Goal: Task Accomplishment & Management: Use online tool/utility

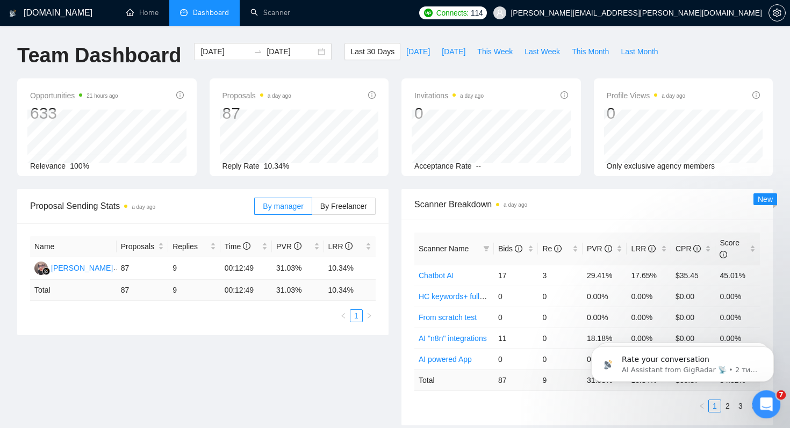
click at [763, 394] on div "Відкрити програму для спілкування Intercom" at bounding box center [764, 402] width 35 height 35
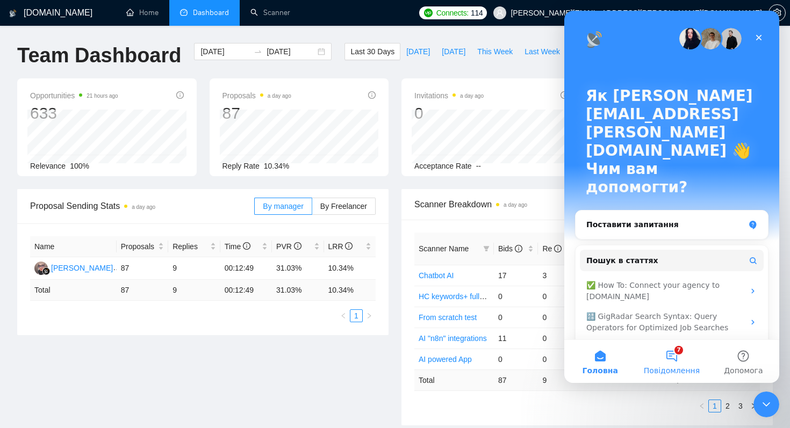
click at [669, 352] on button "7 Повідомлення" at bounding box center [671, 361] width 71 height 43
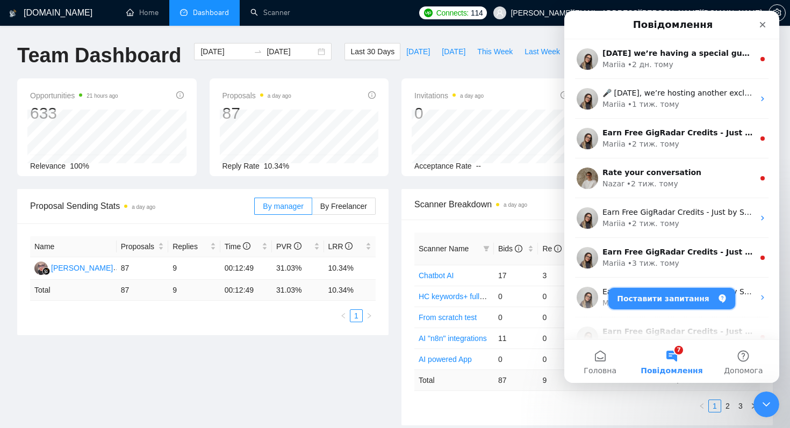
click at [671, 298] on button "Поставити запитання" at bounding box center [671, 298] width 127 height 21
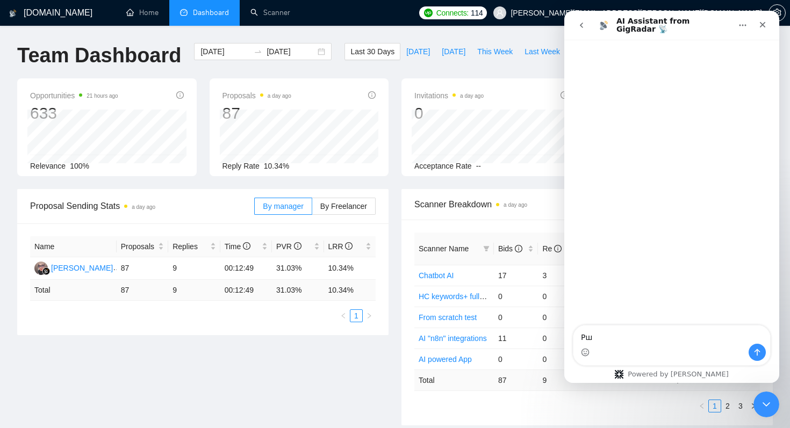
type textarea "Р"
type textarea "Hi, I don't see any bidding on all my scanners for 2 days"
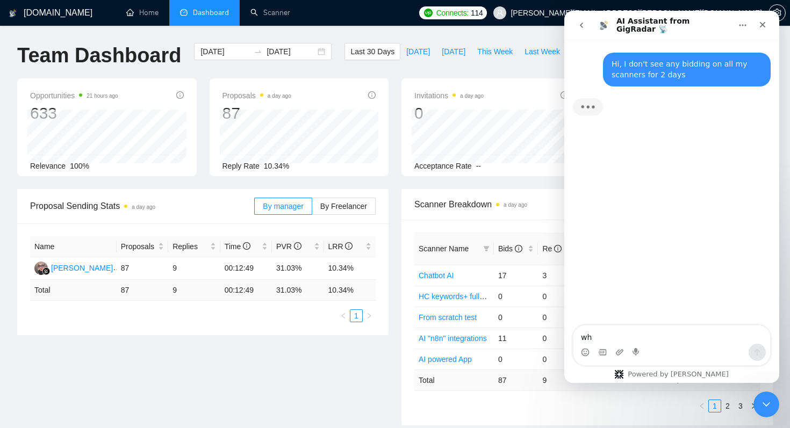
type textarea "wha"
type textarea "what the matter?"
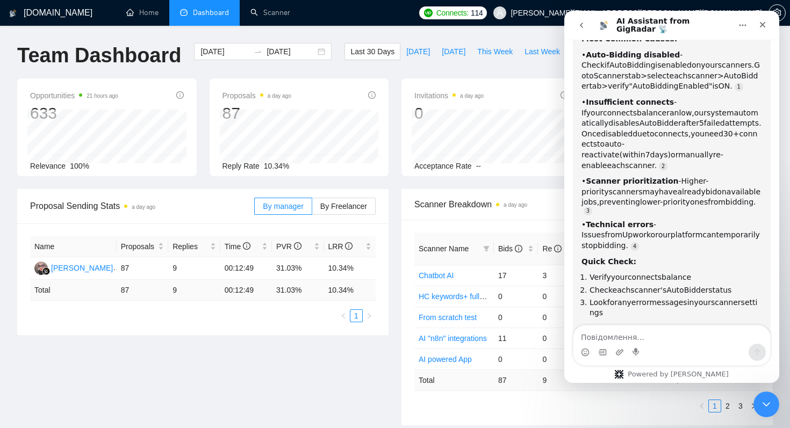
scroll to position [139, 0]
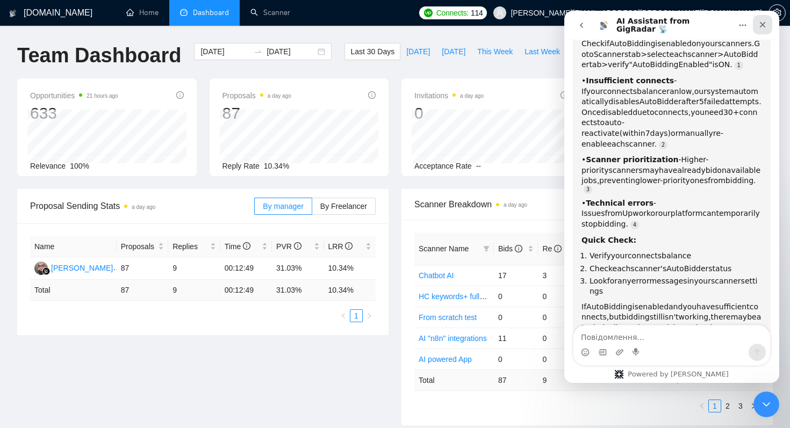
click at [766, 22] on icon "Закрити" at bounding box center [762, 24] width 9 height 9
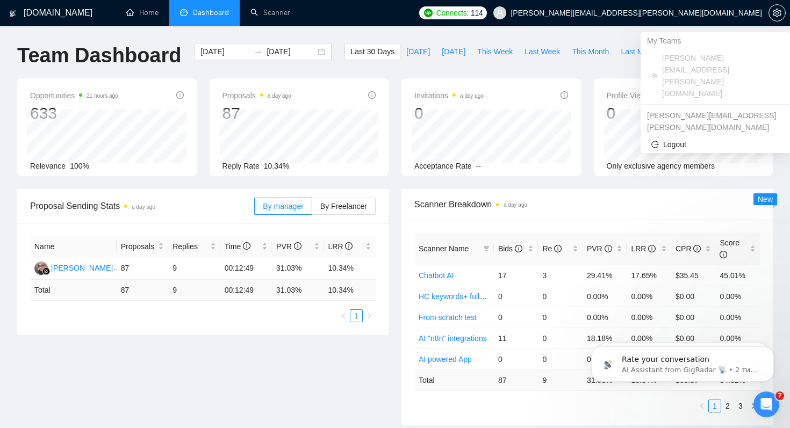
scroll to position [0, 0]
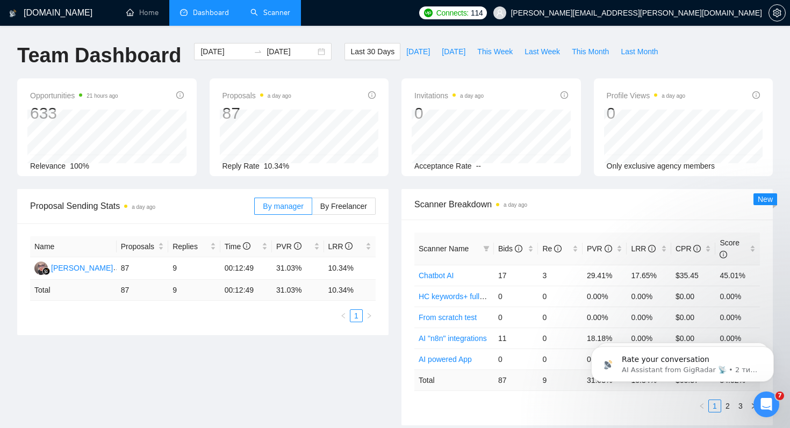
click at [276, 17] on link "Scanner" at bounding box center [270, 12] width 40 height 9
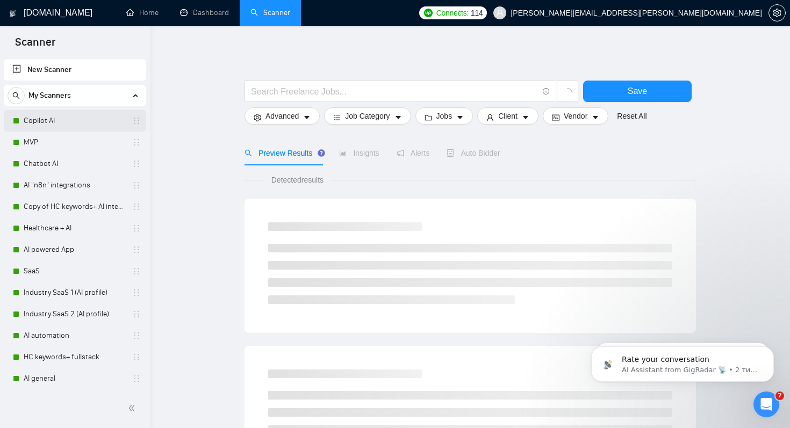
click at [59, 119] on link "Copilot AI" at bounding box center [75, 120] width 102 height 21
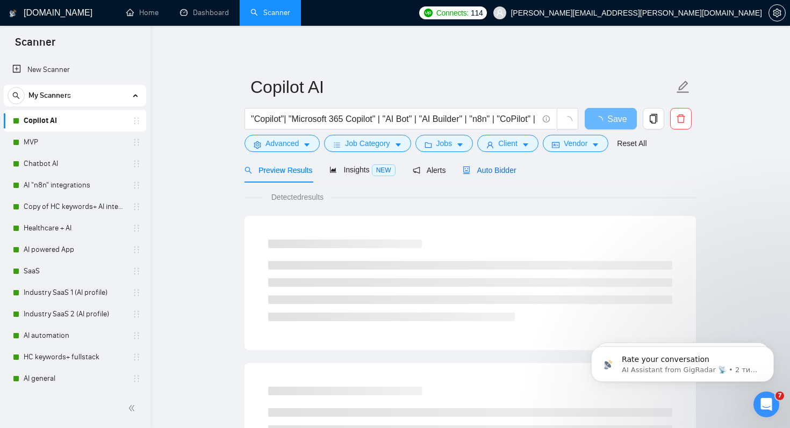
click at [498, 171] on span "Auto Bidder" at bounding box center [489, 170] width 53 height 9
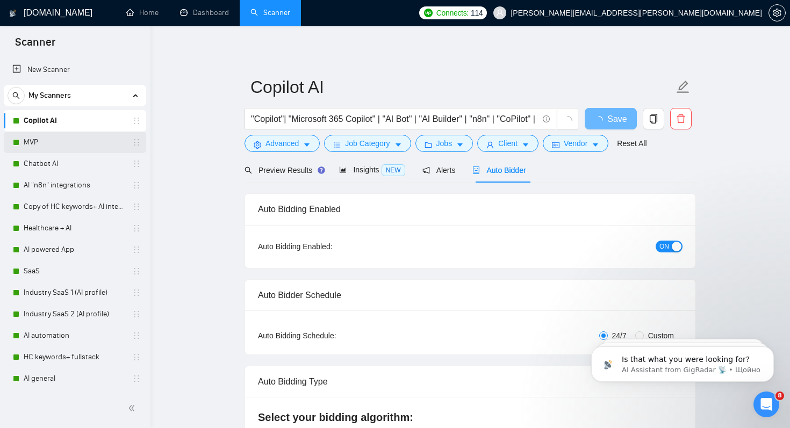
click at [62, 142] on link "MVP" at bounding box center [75, 142] width 102 height 21
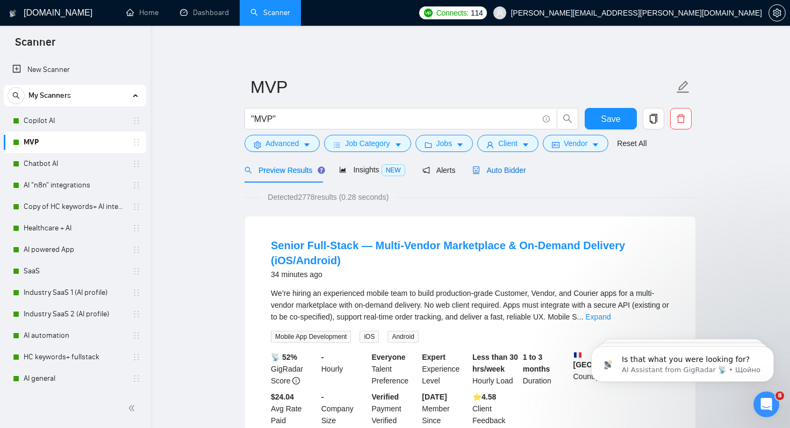
click at [507, 167] on span "Auto Bidder" at bounding box center [498, 170] width 53 height 9
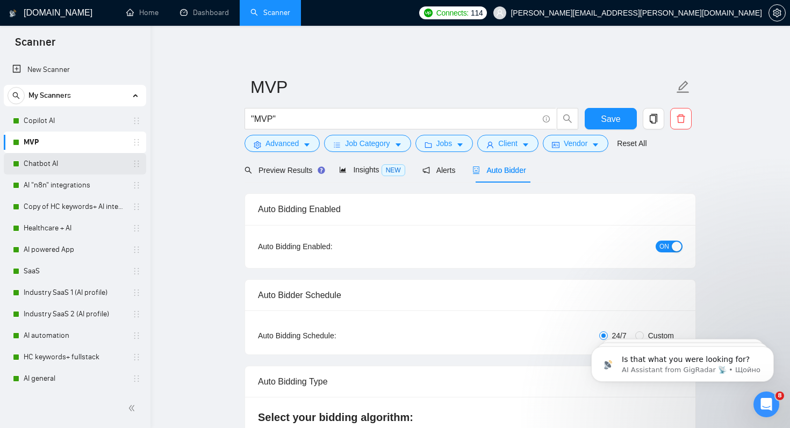
click at [74, 171] on link "Chatbot AI" at bounding box center [75, 163] width 102 height 21
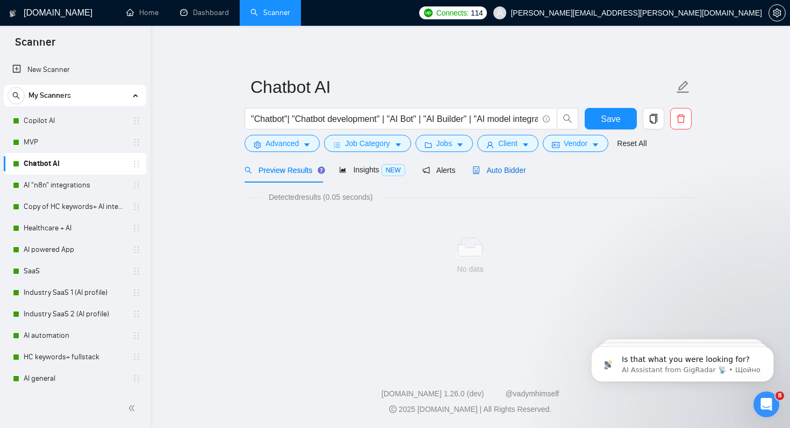
click at [497, 170] on span "Auto Bidder" at bounding box center [498, 170] width 53 height 9
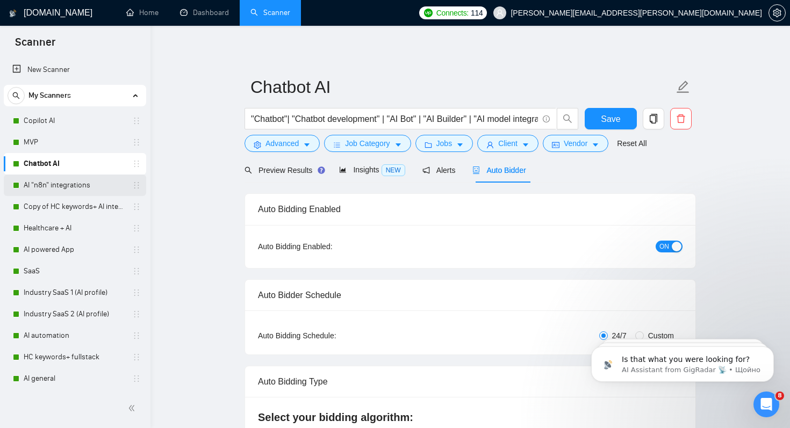
click at [40, 183] on link "AI "n8n" integrations" at bounding box center [75, 185] width 102 height 21
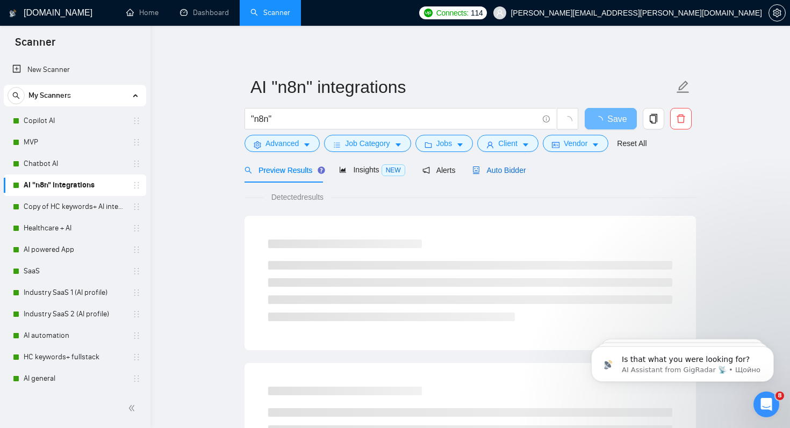
click at [507, 173] on span "Auto Bidder" at bounding box center [498, 170] width 53 height 9
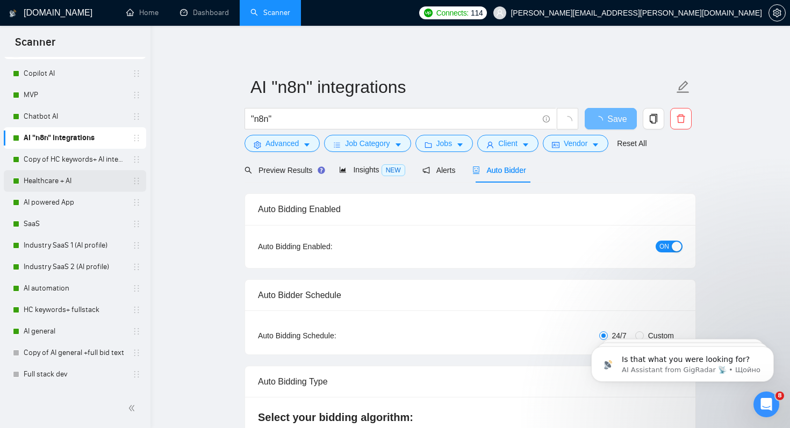
scroll to position [47, 0]
click at [70, 160] on link "Copy of HC keywords+ AI integration" at bounding box center [75, 159] width 102 height 21
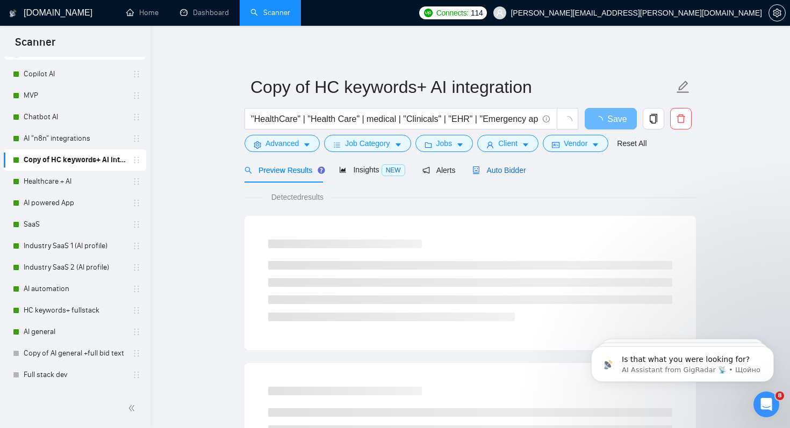
click at [513, 171] on span "Auto Bidder" at bounding box center [498, 170] width 53 height 9
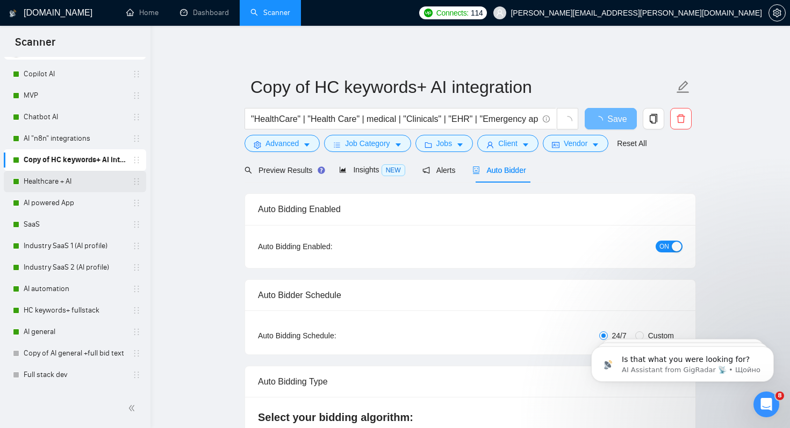
click at [66, 182] on link "Healthcare + AI" at bounding box center [75, 181] width 102 height 21
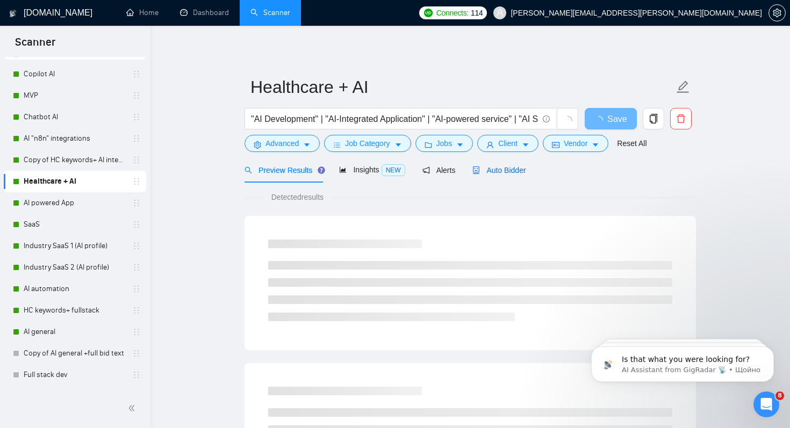
click at [511, 172] on span "Auto Bidder" at bounding box center [498, 170] width 53 height 9
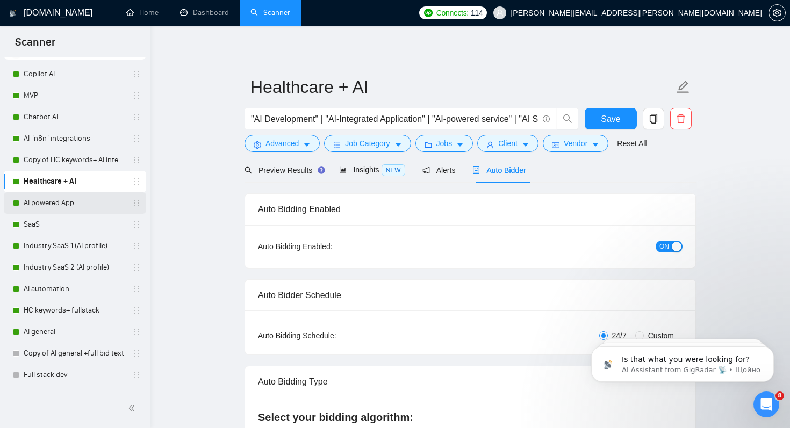
click at [63, 204] on link "AI powered App" at bounding box center [75, 202] width 102 height 21
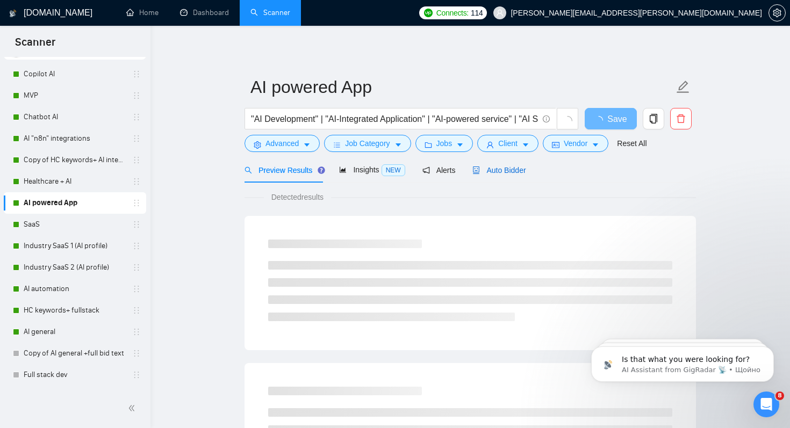
click at [508, 174] on span "Auto Bidder" at bounding box center [498, 170] width 53 height 9
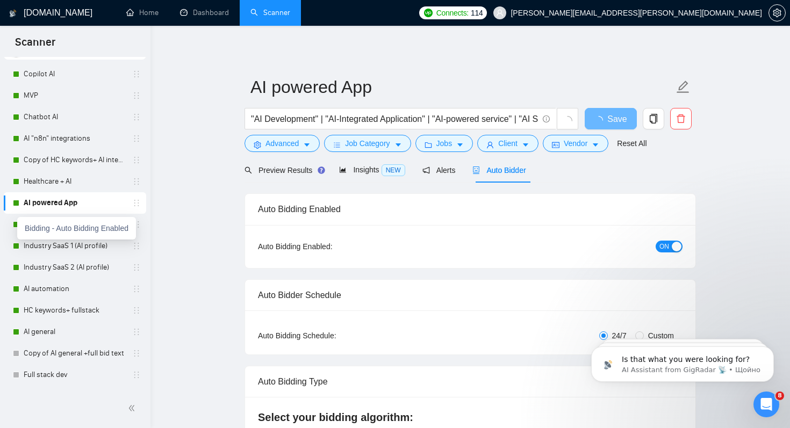
click at [17, 223] on div "Bidding - Auto Bidding Enabled" at bounding box center [76, 228] width 119 height 23
click at [63, 223] on link "SaaS" at bounding box center [75, 224] width 102 height 21
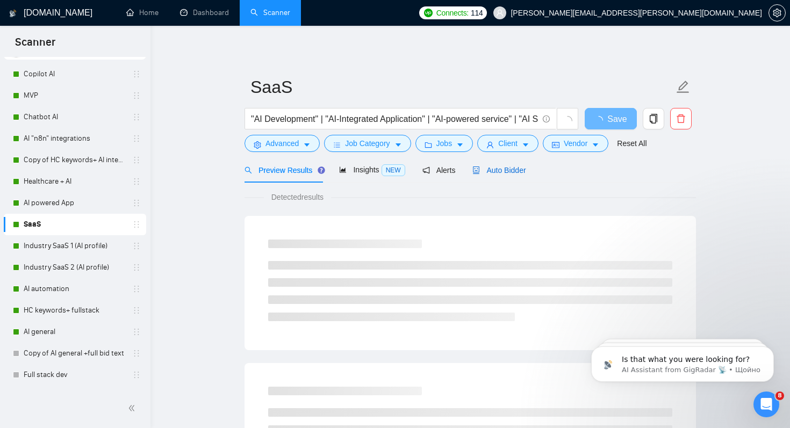
click at [509, 170] on span "Auto Bidder" at bounding box center [498, 170] width 53 height 9
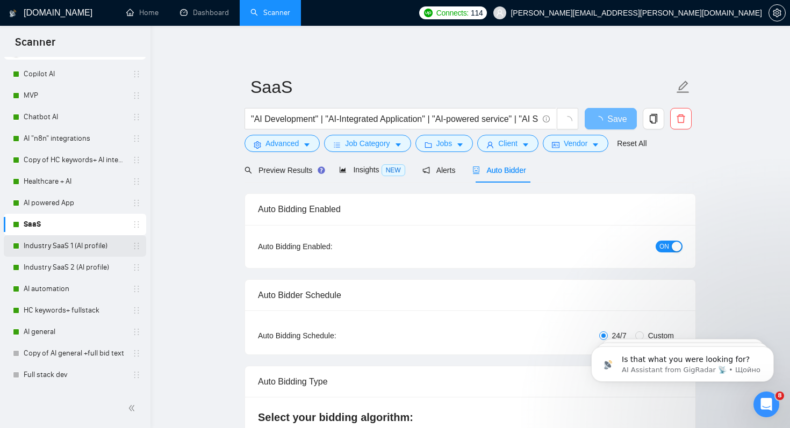
click at [85, 246] on link "Industry SaaS 1 (AI profile)" at bounding box center [75, 245] width 102 height 21
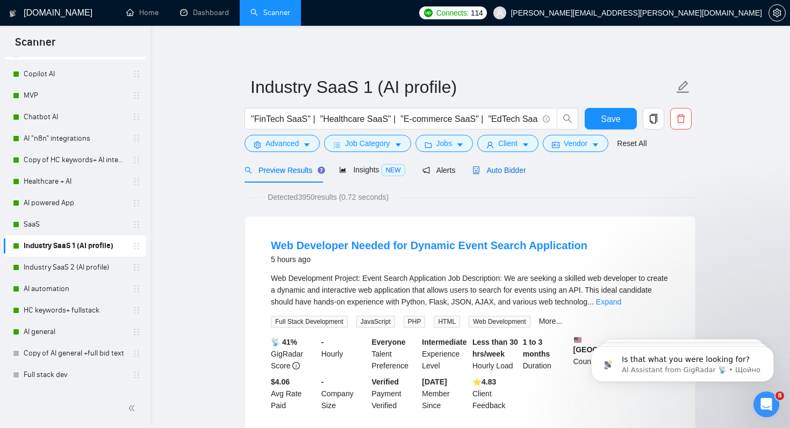
click at [508, 165] on div "Auto Bidder" at bounding box center [498, 170] width 53 height 12
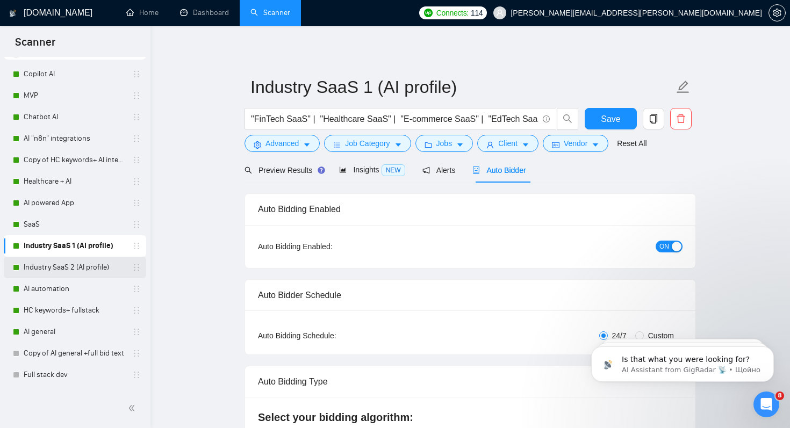
click at [77, 262] on link "Industry SaaS 2 (AI profile)" at bounding box center [75, 267] width 102 height 21
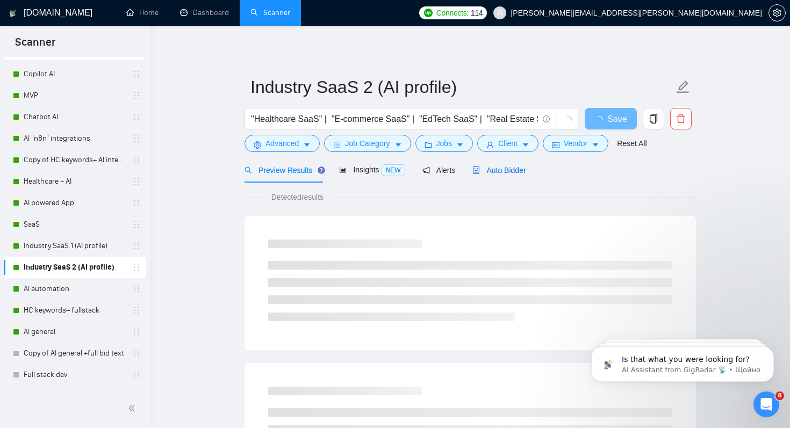
click at [510, 173] on span "Auto Bidder" at bounding box center [498, 170] width 53 height 9
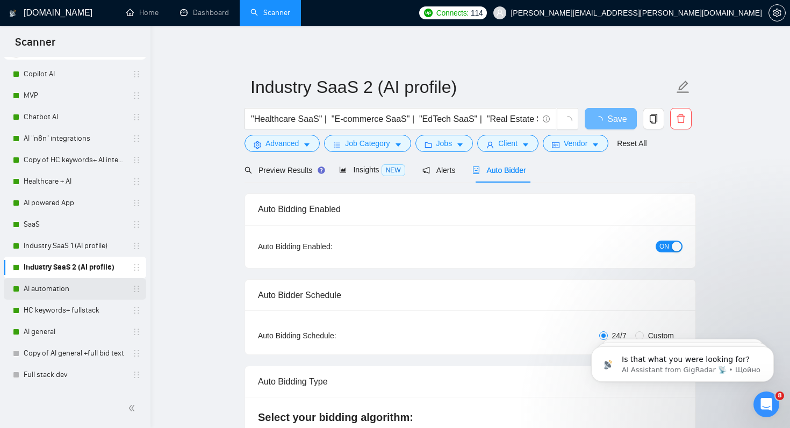
click at [48, 289] on link "AI automation" at bounding box center [75, 288] width 102 height 21
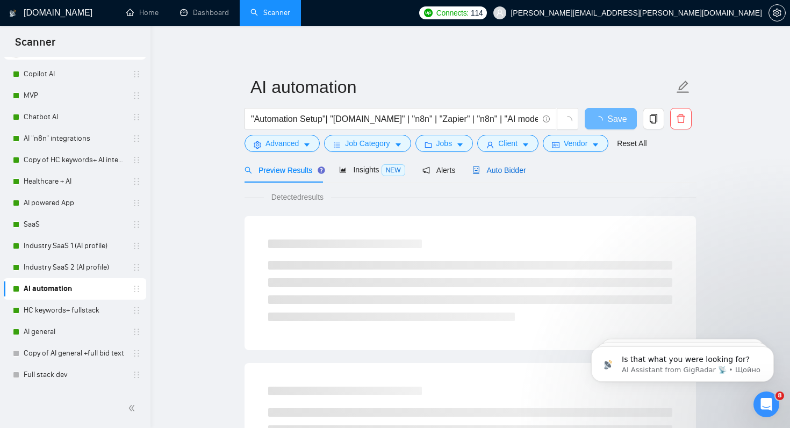
click at [497, 172] on span "Auto Bidder" at bounding box center [498, 170] width 53 height 9
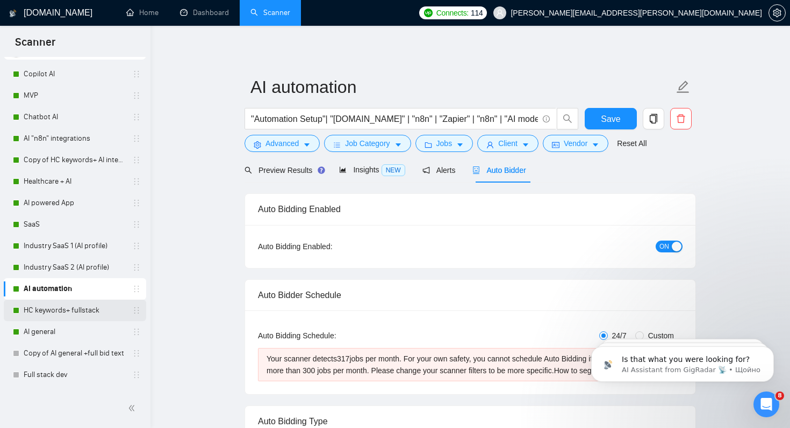
click at [76, 309] on link "HC keywords+ fullstack" at bounding box center [75, 310] width 102 height 21
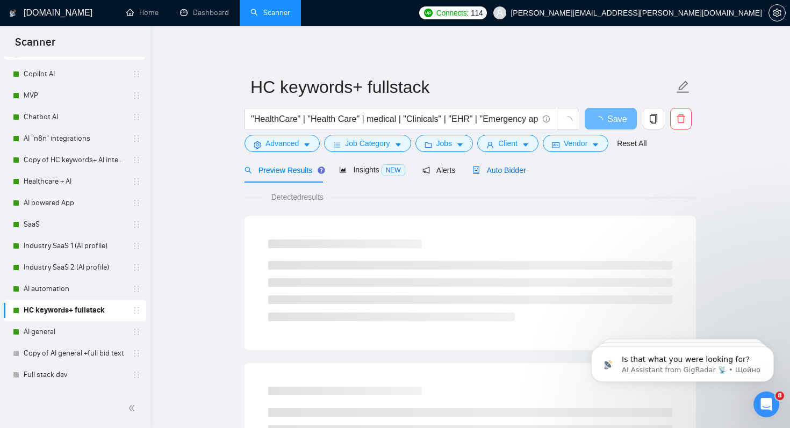
click at [519, 172] on span "Auto Bidder" at bounding box center [498, 170] width 53 height 9
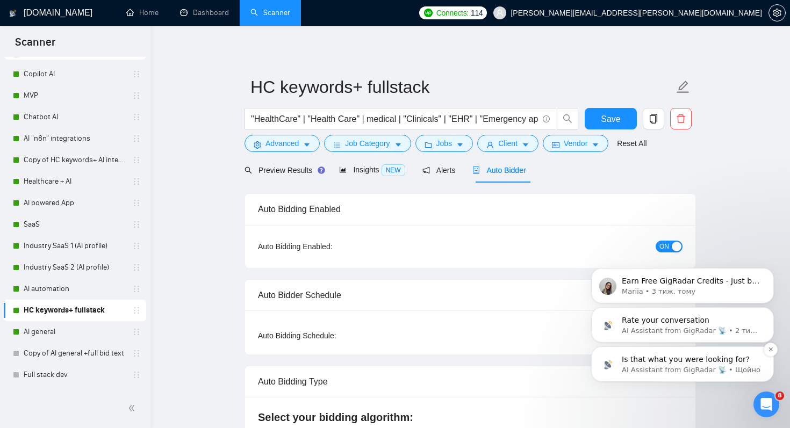
click at [654, 370] on p "AI Assistant from GigRadar 📡 • Щойно" at bounding box center [691, 370] width 139 height 10
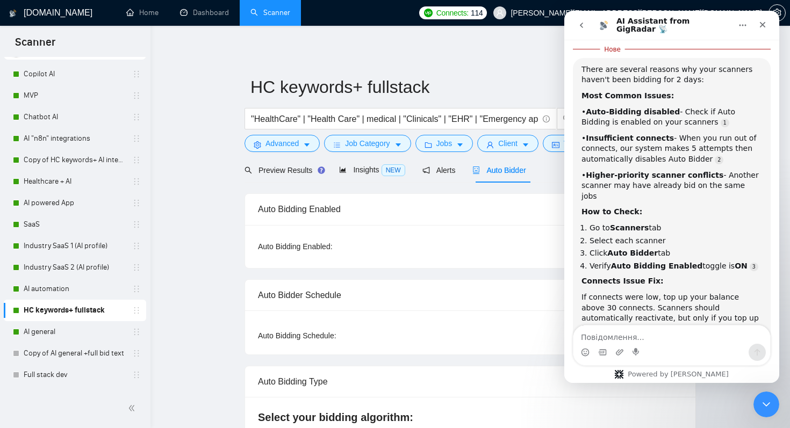
scroll to position [84, 0]
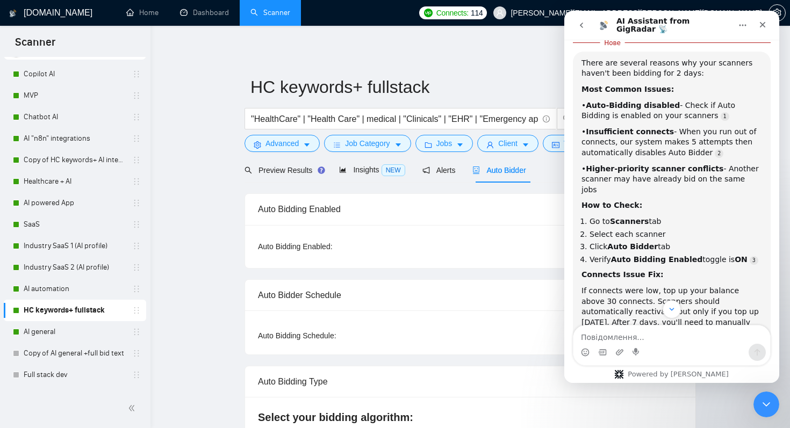
click at [654, 346] on div "Месенджер Intercom" at bounding box center [671, 352] width 197 height 17
click at [640, 336] on textarea "Повідомлення..." at bounding box center [671, 335] width 197 height 18
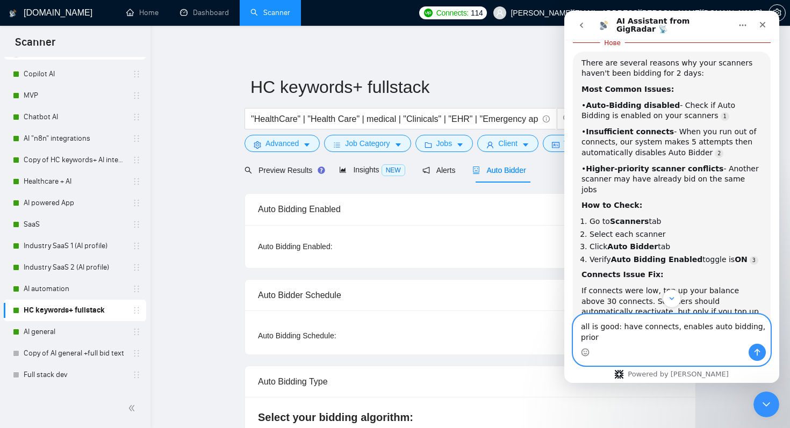
scroll to position [82, 0]
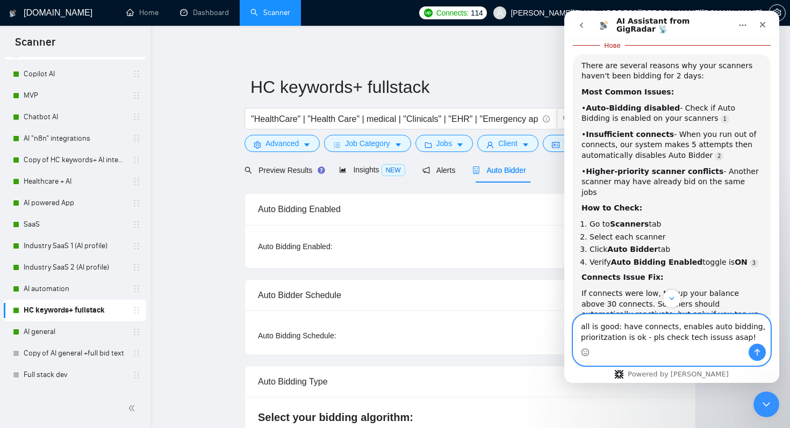
type textarea "all is good: have connects, enables auto bidding, prioritzation is ok - pls che…"
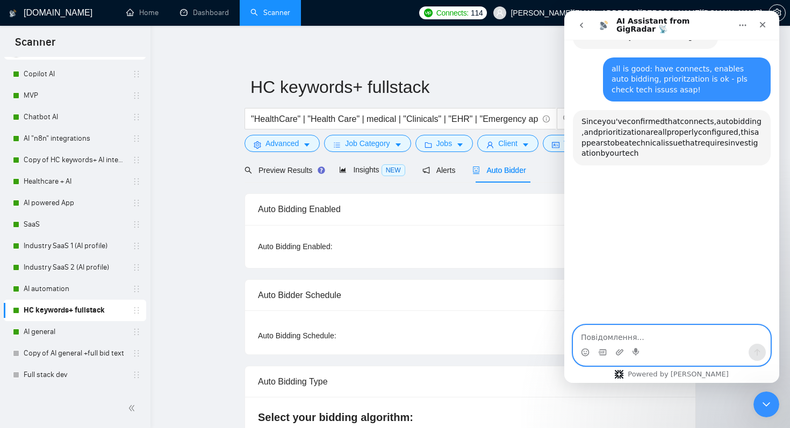
scroll to position [414, 0]
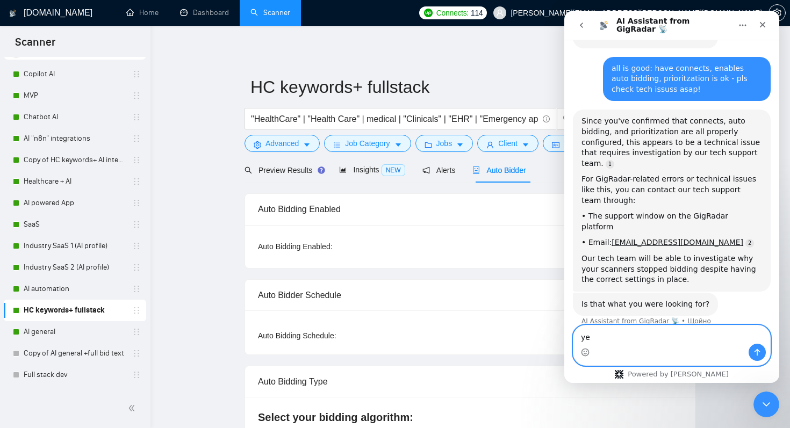
type textarea "yes"
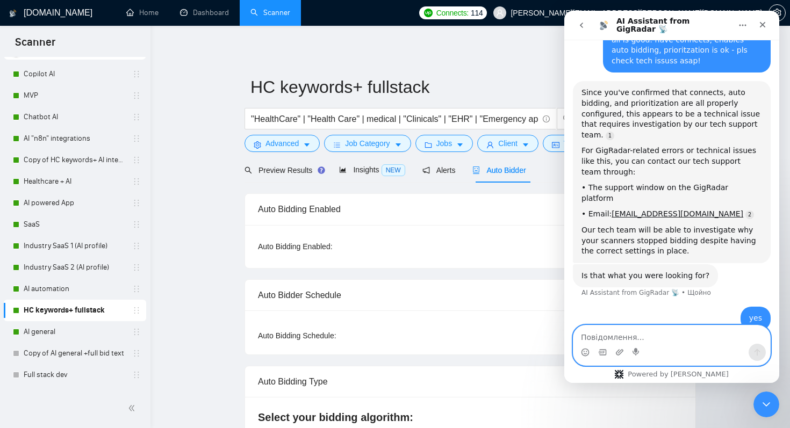
scroll to position [453, 0]
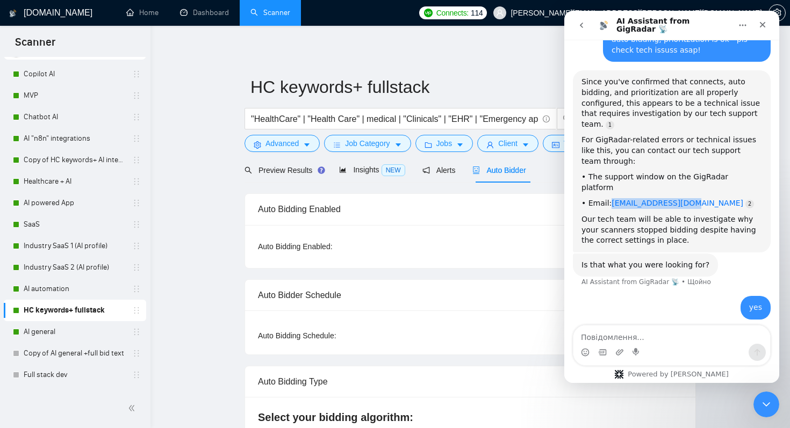
copy link "[EMAIL_ADDRESS][DOMAIN_NAME]"
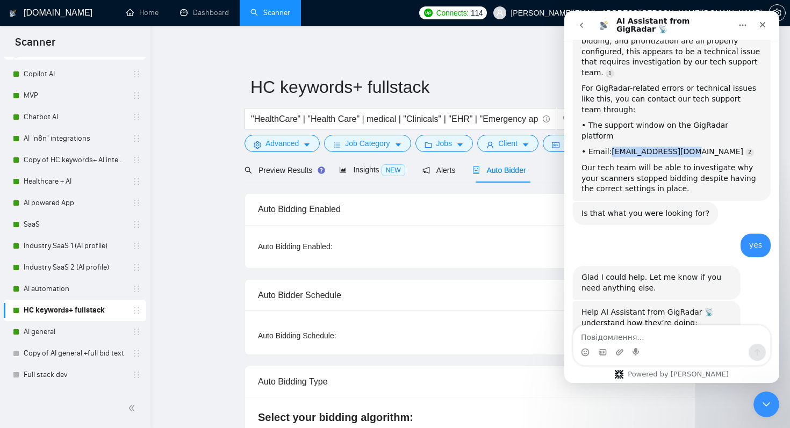
scroll to position [502, 0]
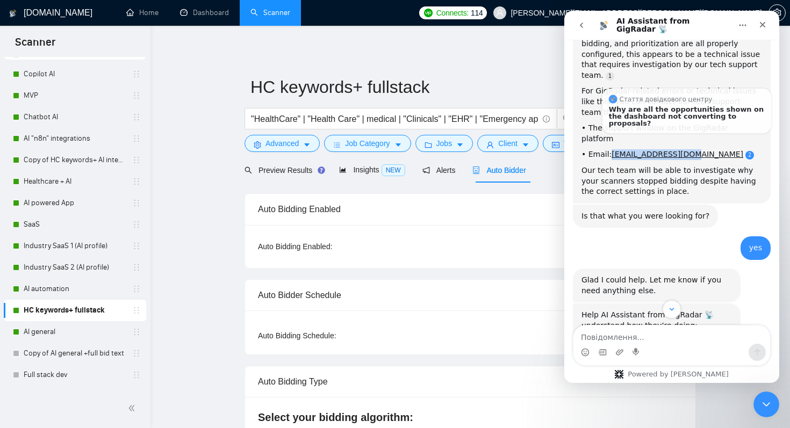
click at [745, 151] on link "Source reference 8933328:" at bounding box center [749, 155] width 9 height 9
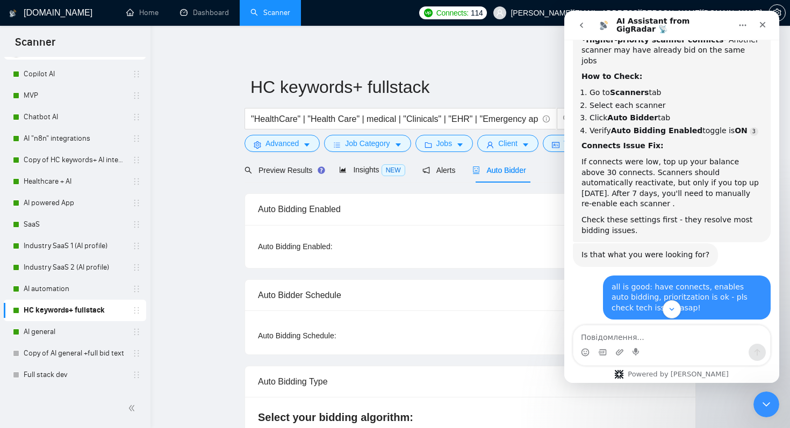
scroll to position [195, 0]
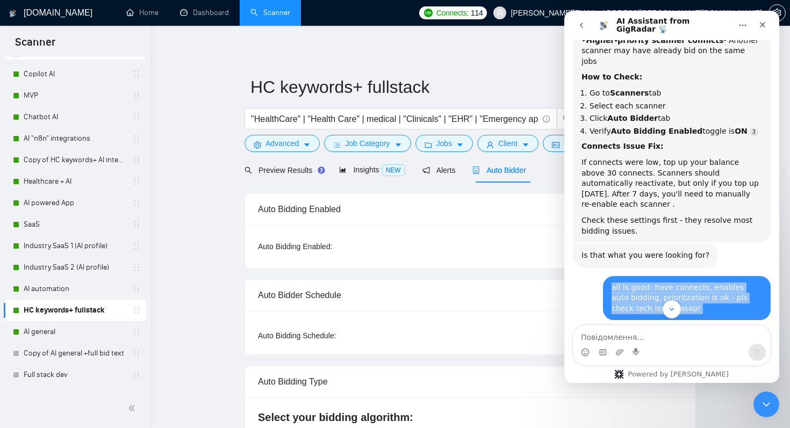
drag, startPoint x: 613, startPoint y: 269, endPoint x: 666, endPoint y: 293, distance: 58.9
click at [666, 294] on div "all is good: have connects, enables auto bidding, prioritzation is ok - pls che…" at bounding box center [687, 298] width 168 height 45
copy div "all is good: have connects, enables auto bidding, prioritzation is ok - pls che…"
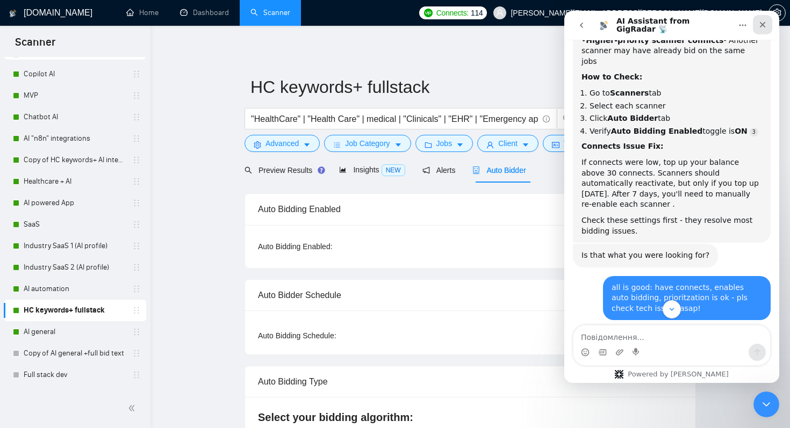
click at [763, 27] on icon "Закрити" at bounding box center [762, 24] width 9 height 9
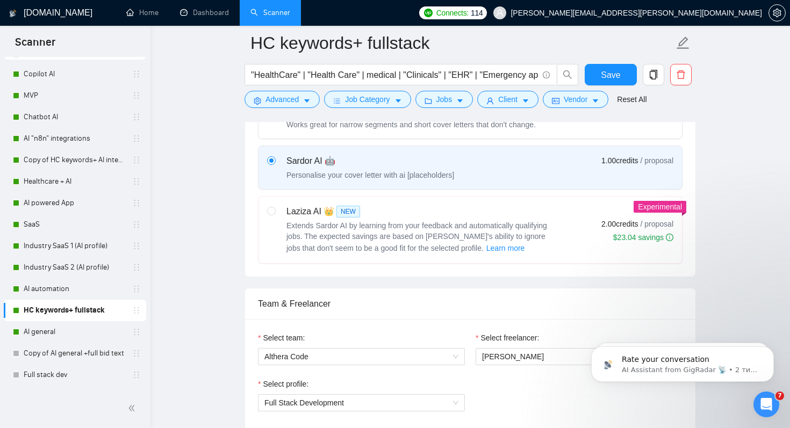
scroll to position [370, 0]
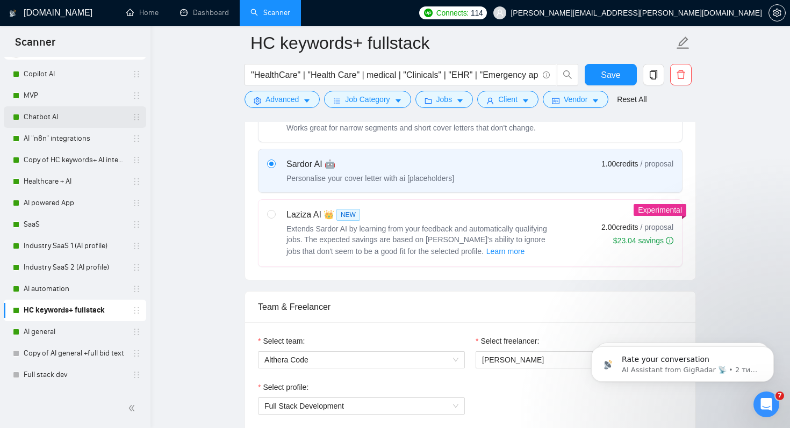
click at [37, 119] on link "Chatbot AI" at bounding box center [75, 116] width 102 height 21
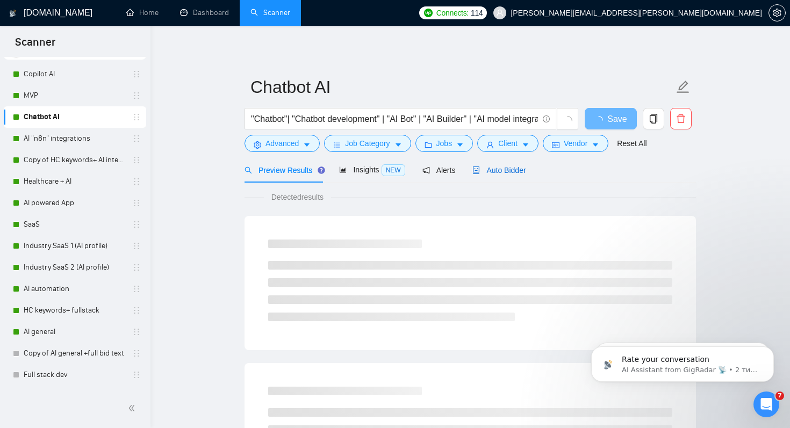
click at [507, 168] on span "Auto Bidder" at bounding box center [498, 170] width 53 height 9
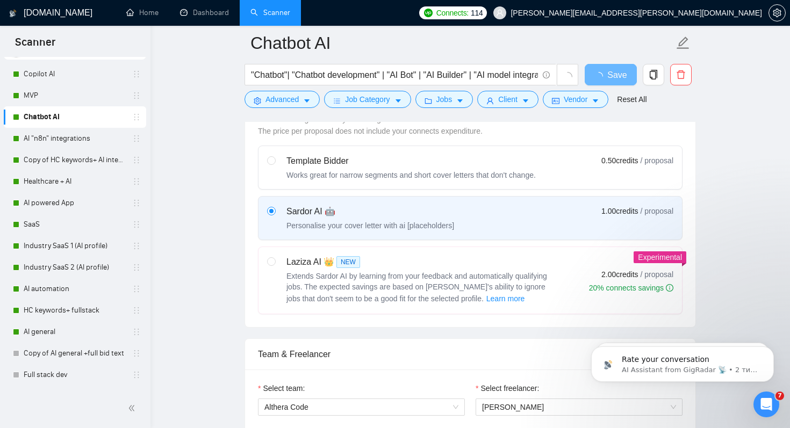
scroll to position [324, 0]
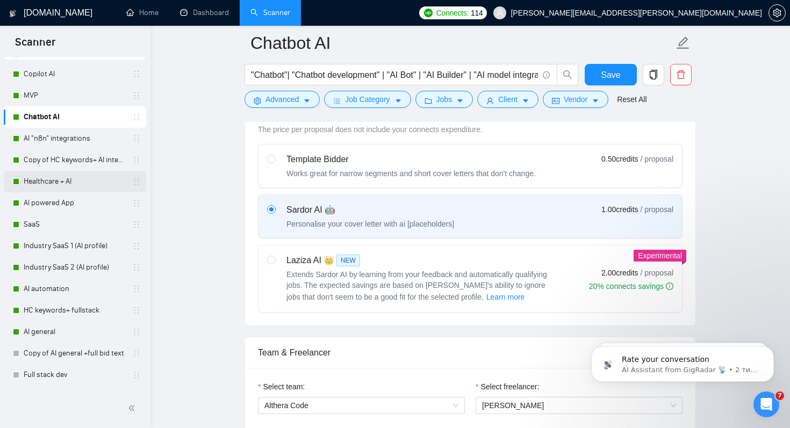
click at [55, 181] on link "Healthcare + AI" at bounding box center [75, 181] width 102 height 21
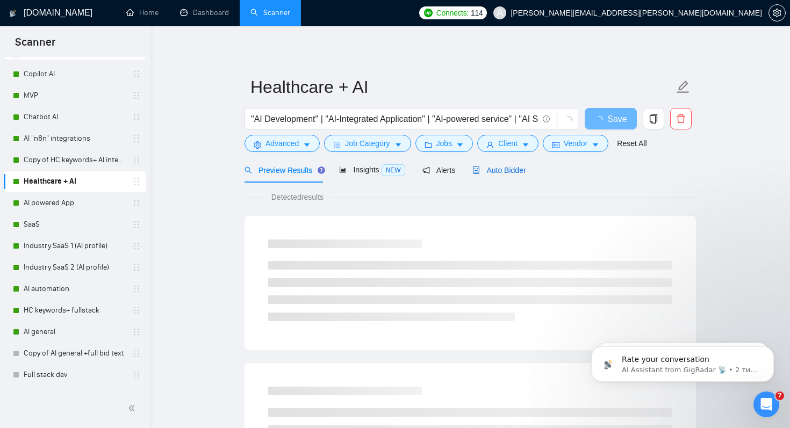
click at [521, 172] on span "Auto Bidder" at bounding box center [498, 170] width 53 height 9
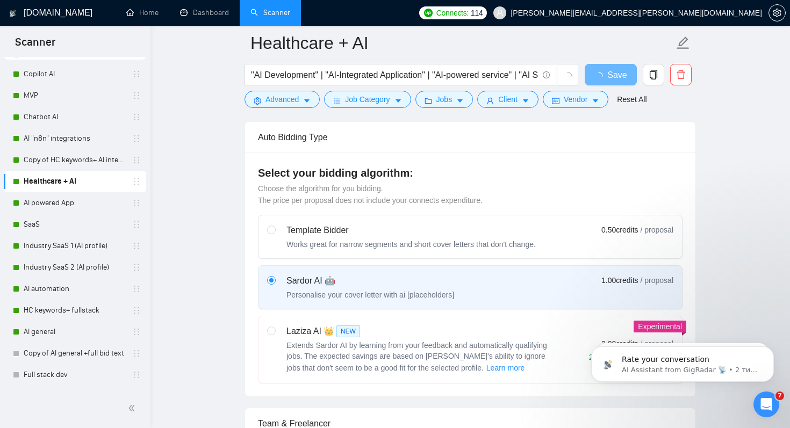
scroll to position [264, 0]
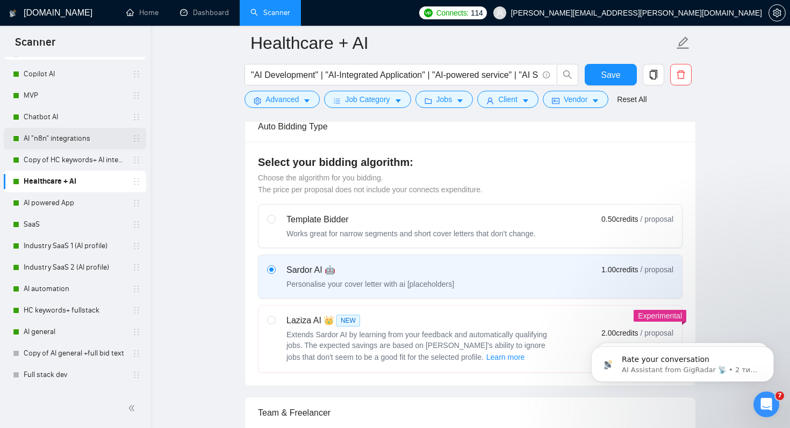
click at [60, 141] on link "AI "n8n" integrations" at bounding box center [75, 138] width 102 height 21
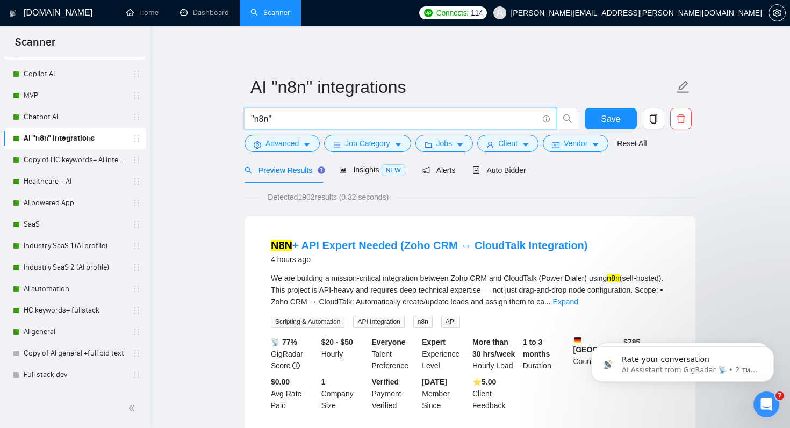
click at [297, 122] on input ""n8n"" at bounding box center [394, 118] width 287 height 13
paste input "AI Automation Designer"
click at [282, 117] on input ""n8n" | AI Automation Designer" at bounding box center [394, 118] width 287 height 13
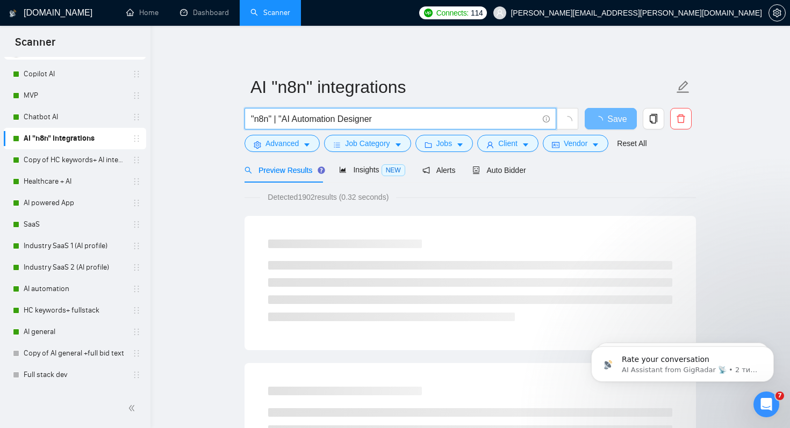
click at [378, 119] on input ""n8n" | "AI Automation Designer" at bounding box center [394, 118] width 287 height 13
click at [388, 120] on input ""n8n" | "AI Automation Designer" | |make" at bounding box center [394, 118] width 287 height 13
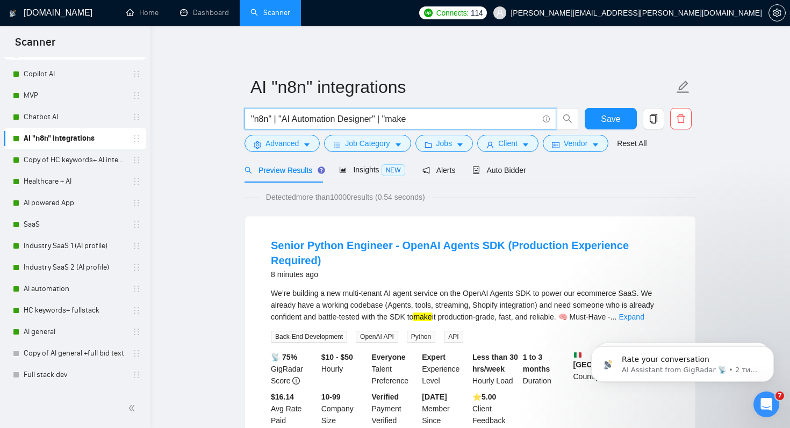
click at [413, 125] on input ""n8n" | "AI Automation Designer" | "make" at bounding box center [394, 118] width 287 height 13
click at [410, 118] on input ""n8n" | "AI Automation Designer" | "make"" at bounding box center [394, 118] width 287 height 13
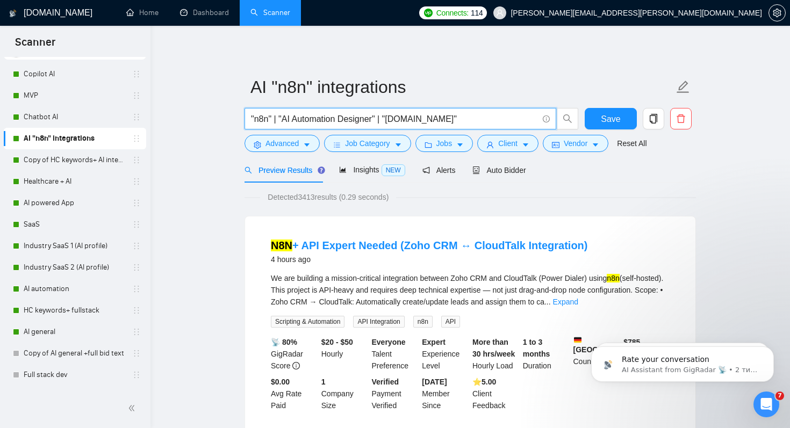
type input ""n8n" | "AI Automation Designer" | "[DOMAIN_NAME]""
click at [610, 120] on span "Save" at bounding box center [610, 118] width 19 height 13
click at [504, 175] on div "Auto Bidder" at bounding box center [498, 170] width 53 height 12
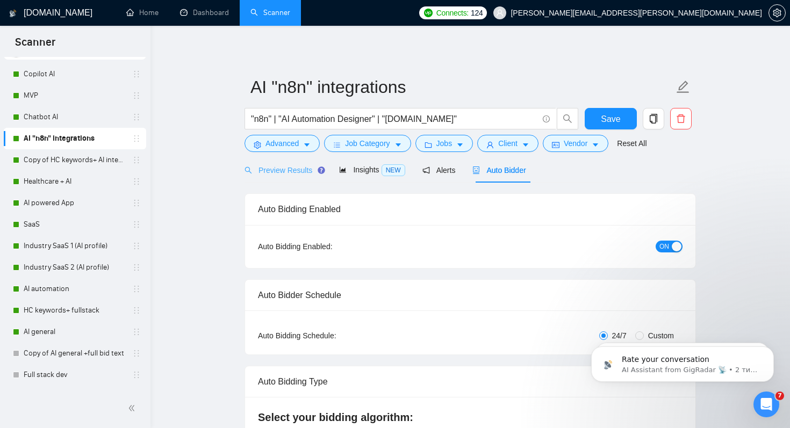
click at [284, 163] on div "Preview Results" at bounding box center [282, 169] width 77 height 25
